Goal: Task Accomplishment & Management: Manage account settings

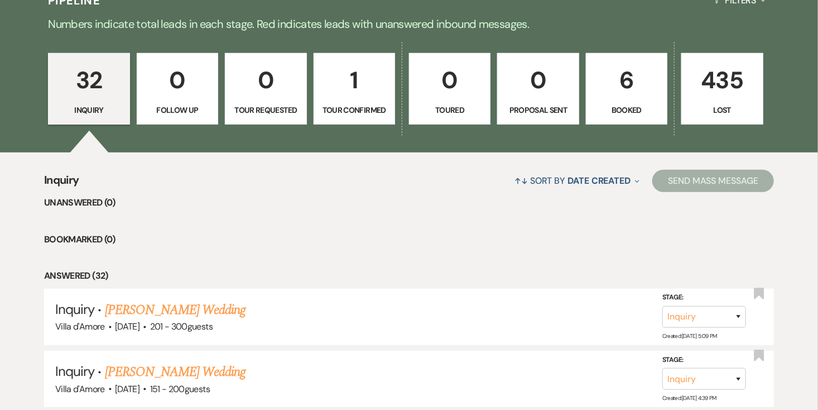
click at [364, 86] on p "1" at bounding box center [354, 79] width 67 height 37
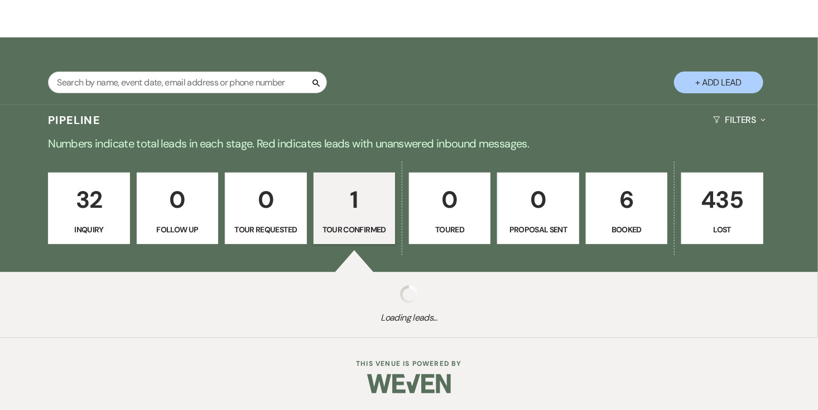
scroll to position [279, 0]
select select "4"
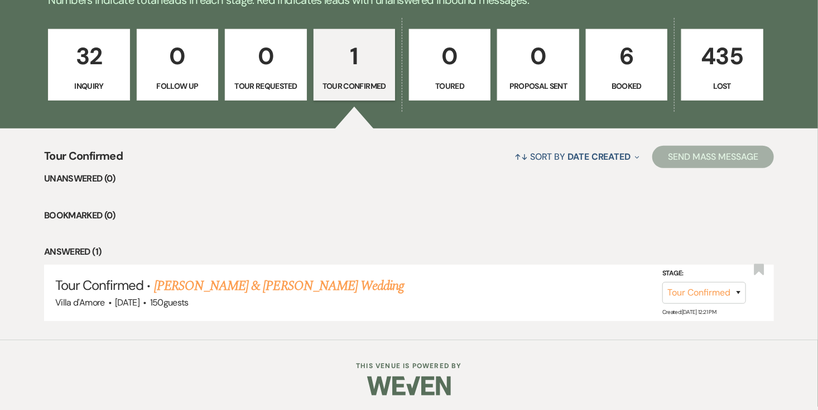
scroll to position [304, 0]
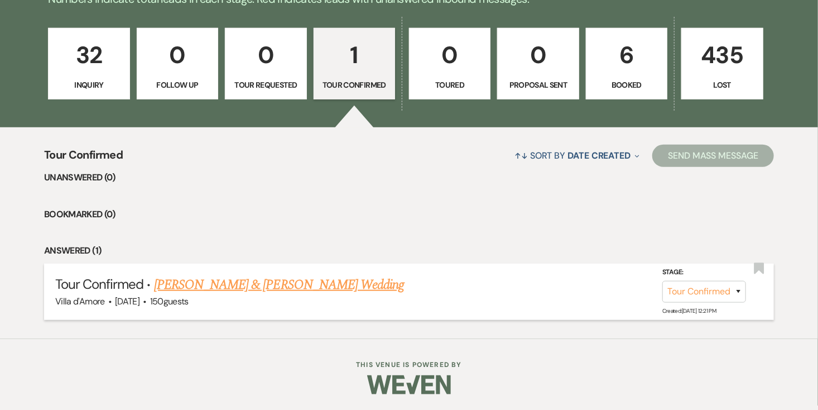
click at [207, 286] on link "[PERSON_NAME] & [PERSON_NAME] Wedding" at bounding box center [279, 285] width 250 height 20
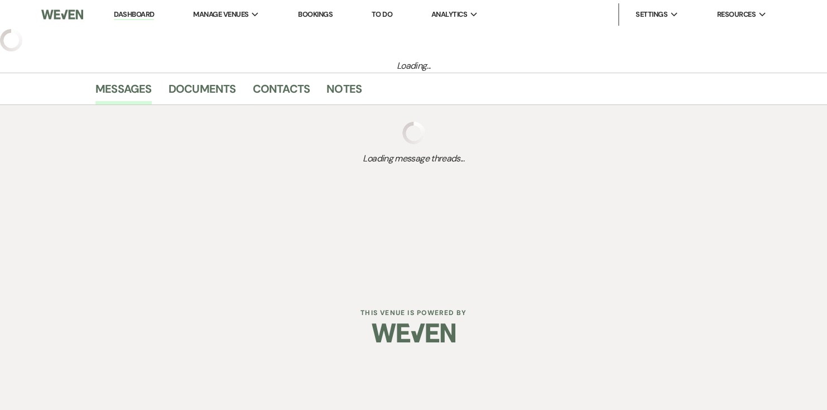
select select "4"
select select "6"
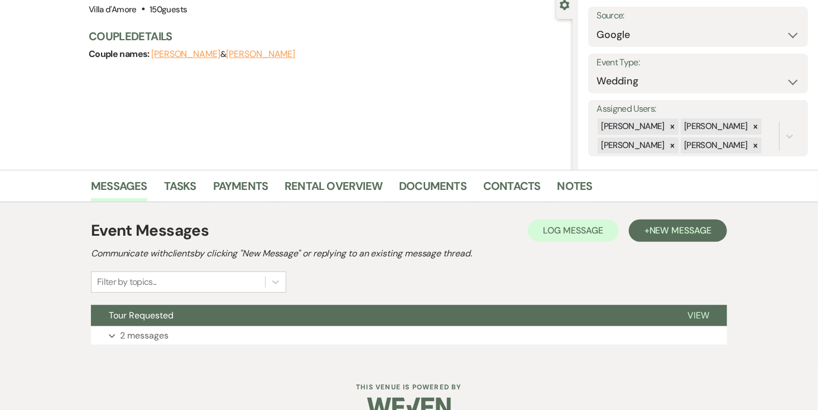
scroll to position [133, 0]
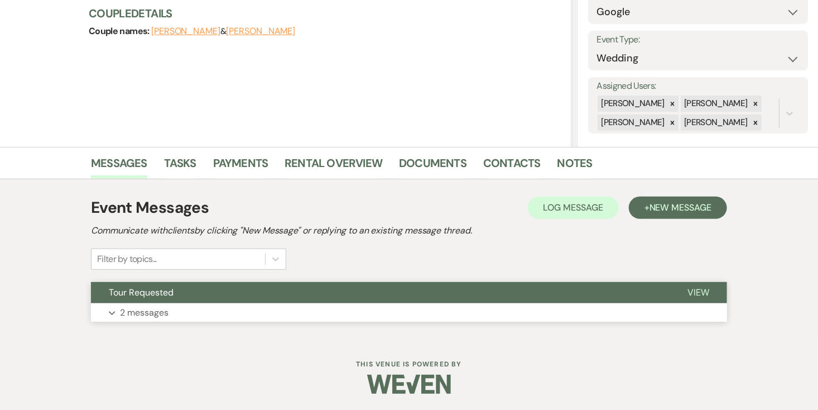
click at [163, 309] on p "2 messages" at bounding box center [144, 312] width 49 height 15
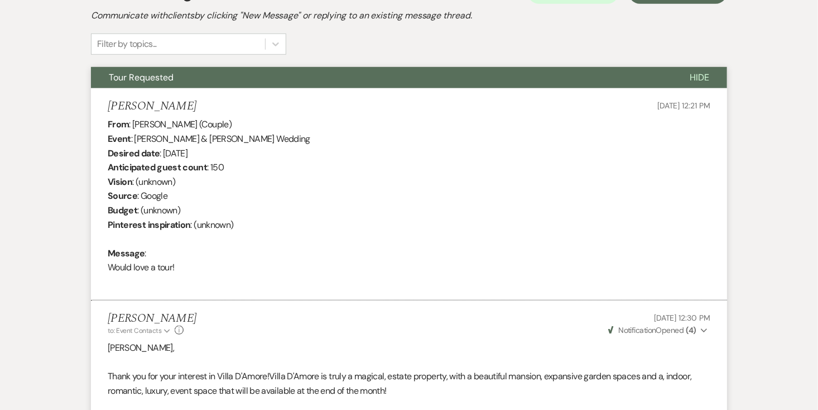
scroll to position [325, 0]
